Goal: Use online tool/utility: Use online tool/utility

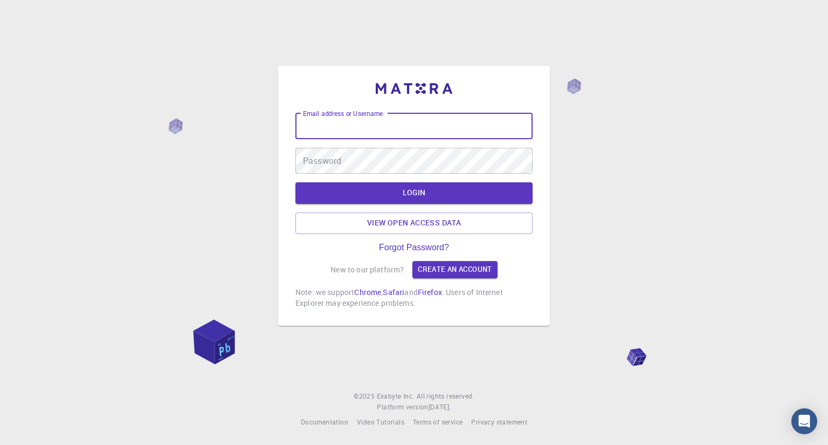
click at [390, 138] on input "Email address or Username" at bounding box center [413, 126] width 237 height 26
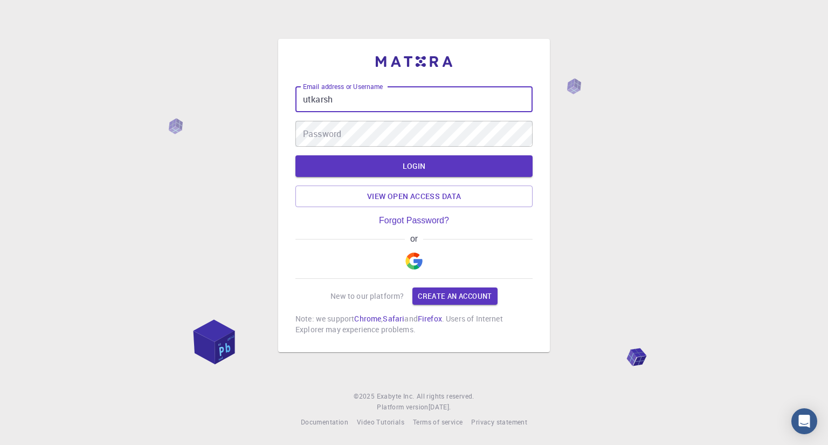
type input "utkarsh"
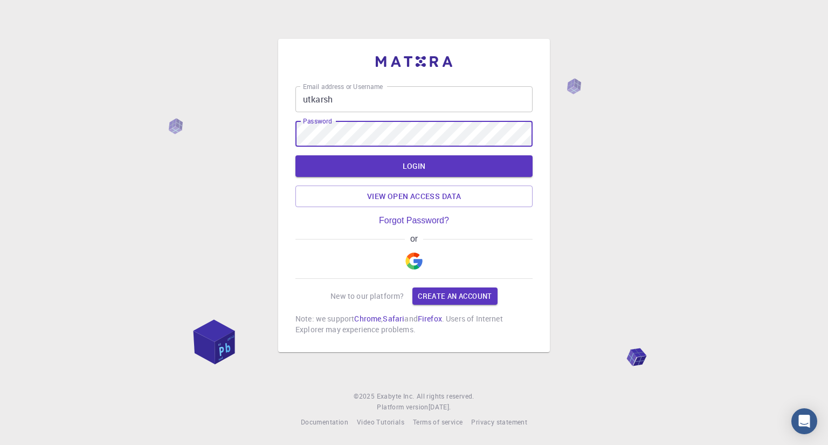
click at [295, 155] on button "LOGIN" at bounding box center [413, 166] width 237 height 22
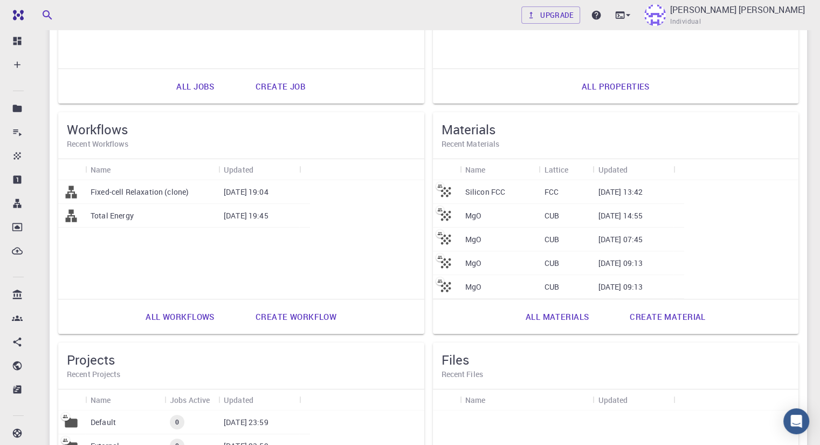
scroll to position [239, 0]
click at [514, 313] on link "All materials" at bounding box center [557, 316] width 87 height 26
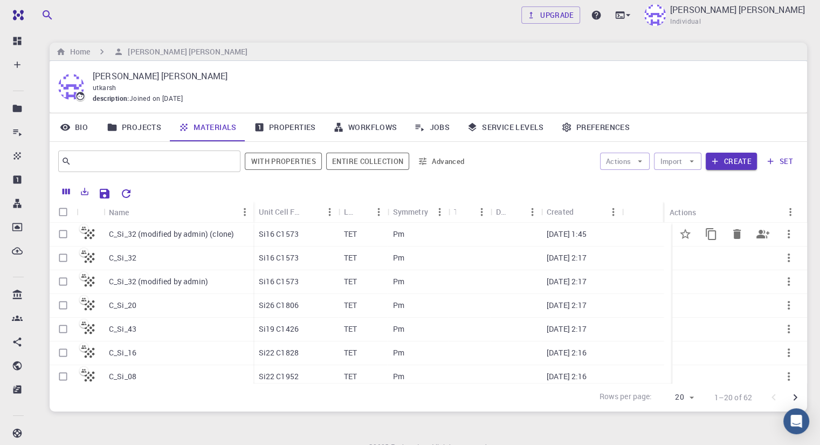
click at [163, 234] on p "C_Si_32 (modified by admin) (clone)" at bounding box center [171, 234] width 125 height 11
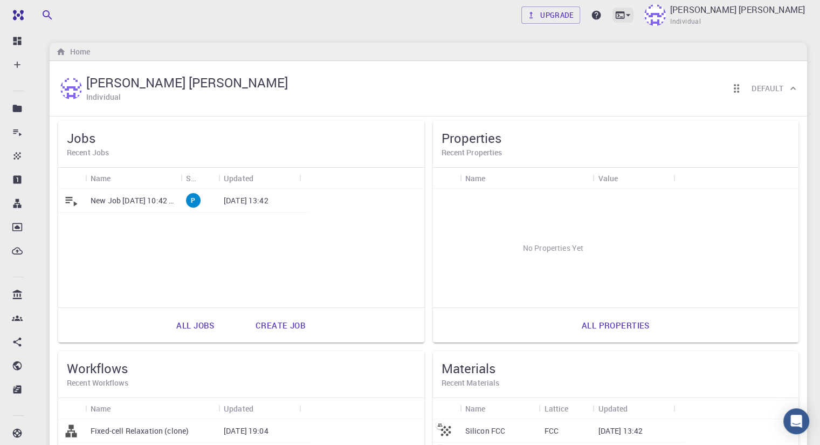
click at [624, 17] on icon at bounding box center [619, 14] width 9 height 7
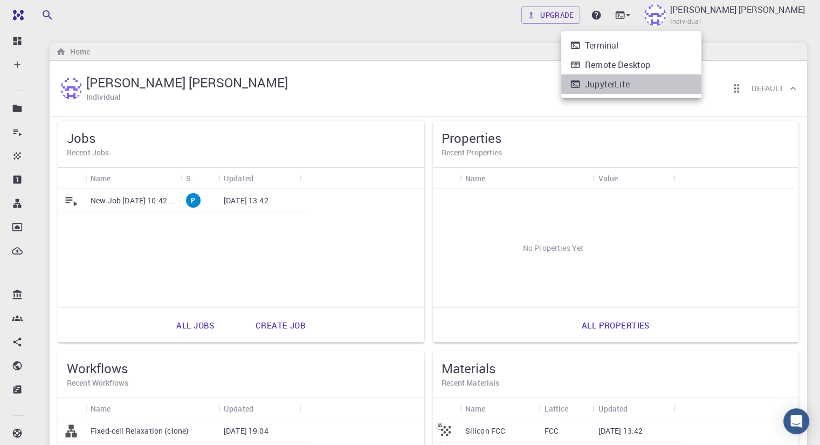
click at [614, 88] on div "JupyterLite" at bounding box center [607, 84] width 45 height 13
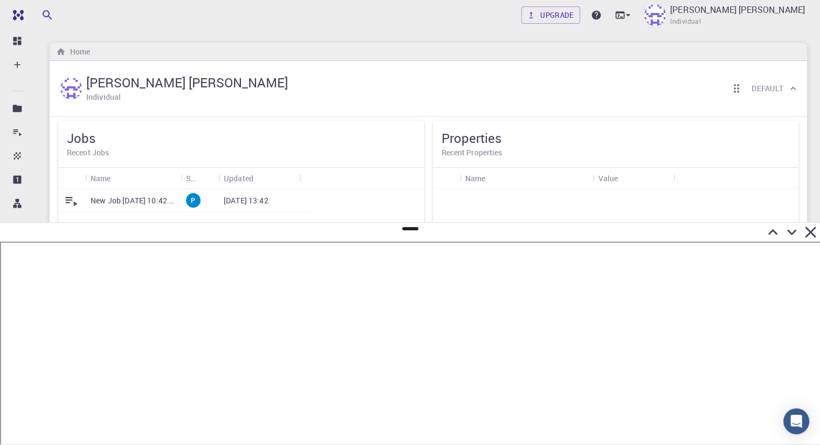
click at [769, 232] on icon at bounding box center [772, 232] width 19 height 19
